Goal: Task Accomplishment & Management: Manage account settings

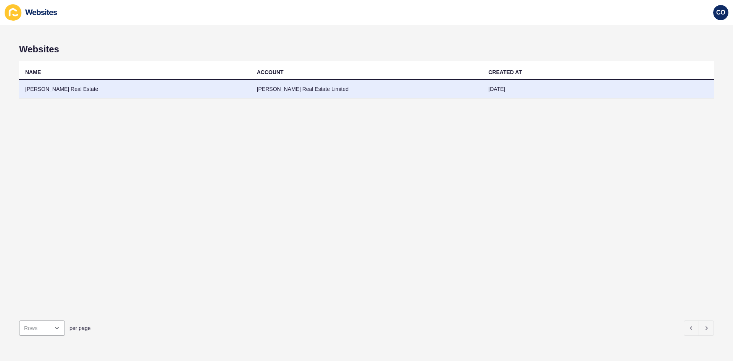
click at [63, 90] on td "[PERSON_NAME] Real Estate" at bounding box center [135, 89] width 232 height 19
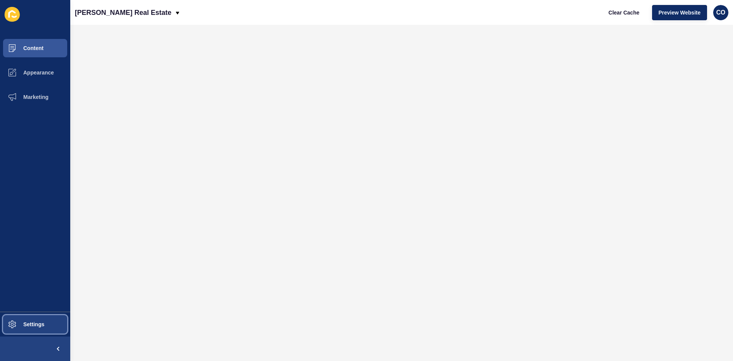
click at [38, 326] on span "Settings" at bounding box center [21, 324] width 45 height 6
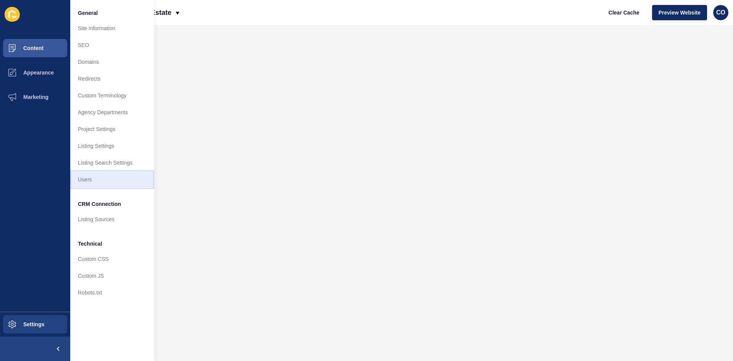
click at [100, 185] on link "Users" at bounding box center [112, 179] width 84 height 17
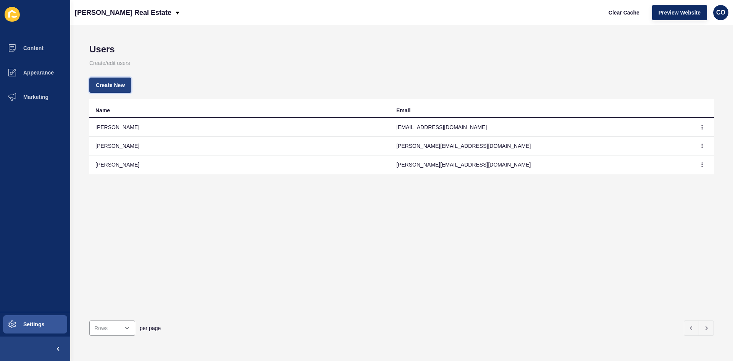
click at [119, 86] on span "Create New" at bounding box center [110, 85] width 29 height 8
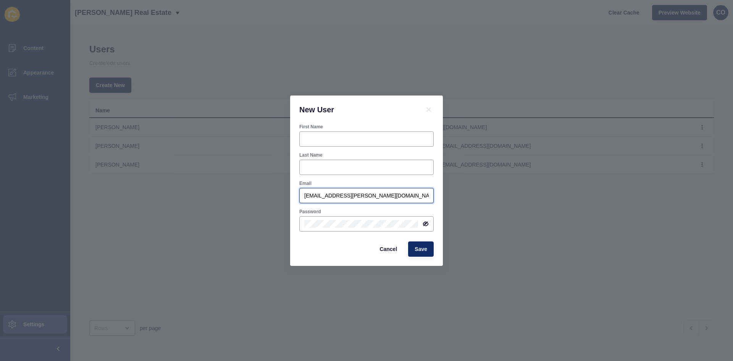
drag, startPoint x: 390, startPoint y: 196, endPoint x: 290, endPoint y: 196, distance: 100.5
click at [290, 196] on div "New User First Name Last Name Email [PERSON_NAME][EMAIL_ADDRESS][PERSON_NAME][D…" at bounding box center [366, 180] width 733 height 361
paste input "[EMAIL_ADDRESS][DOMAIN_NAME]"
type input "[PERSON_NAME][EMAIL_ADDRESS][DOMAIN_NAME]"
drag, startPoint x: 313, startPoint y: 248, endPoint x: 321, endPoint y: 244, distance: 9.2
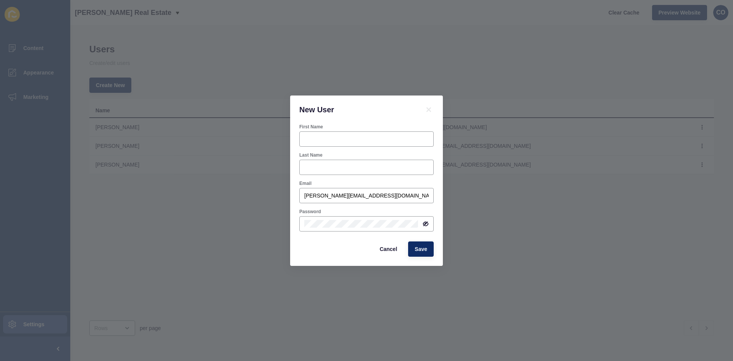
click at [313, 248] on div "Cancel Save" at bounding box center [366, 249] width 139 height 20
click at [269, 225] on div "New User First Name Last Name Email [PERSON_NAME][EMAIL_ADDRESS][DOMAIN_NAME] P…" at bounding box center [366, 180] width 733 height 361
click at [326, 142] on input "First Name" at bounding box center [366, 139] width 125 height 8
type input "[PERSON_NAME]"
click at [335, 169] on input "Mc" at bounding box center [366, 167] width 125 height 8
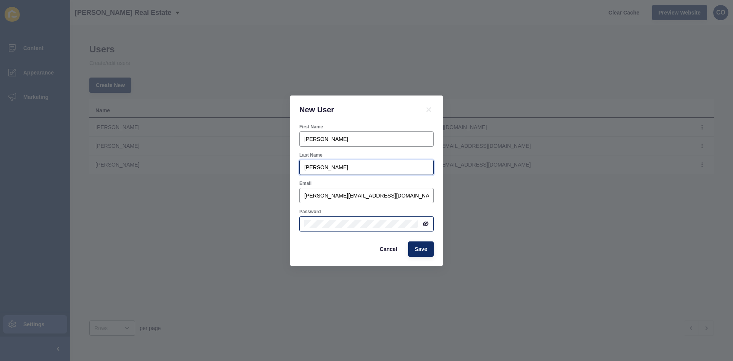
click at [418, 220] on div at bounding box center [418, 220] width 0 height 0
type input "[PERSON_NAME]"
click at [427, 224] on icon at bounding box center [426, 224] width 6 height 6
click at [284, 225] on div "New User First Name [PERSON_NAME] Last Name [PERSON_NAME] Email [PERSON_NAME][E…" at bounding box center [366, 180] width 733 height 361
click at [310, 250] on div "Cancel Save" at bounding box center [366, 249] width 139 height 20
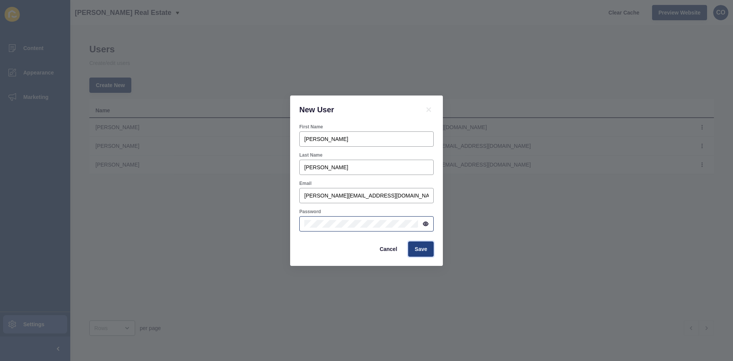
click at [425, 252] on span "Save" at bounding box center [421, 249] width 13 height 8
